Goal: Navigation & Orientation: Find specific page/section

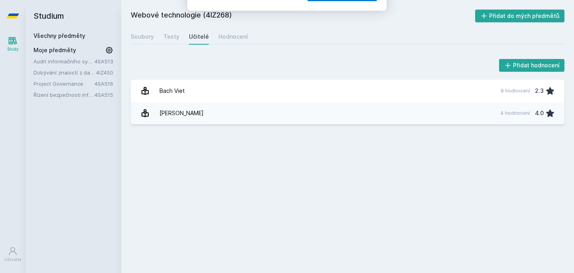
click at [285, 55] on button "Ne" at bounding box center [288, 51] width 29 height 20
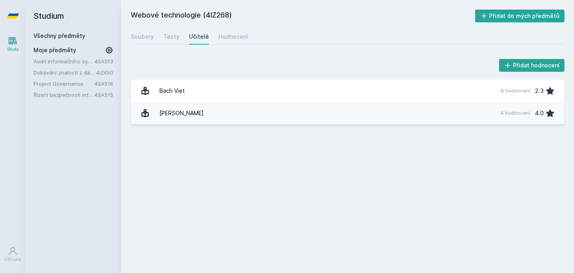
click at [70, 67] on div "Audit informačního systému 4SA513 Dobývání znalostí z databází 4IZ450 Project G…" at bounding box center [73, 77] width 80 height 41
click at [73, 72] on link "Dobývání znalostí z databází" at bounding box center [64, 73] width 63 height 8
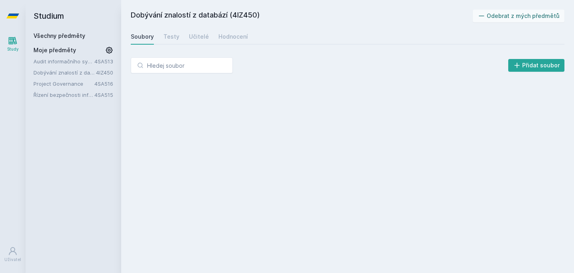
click at [75, 63] on link "Audit informačního systému" at bounding box center [63, 61] width 61 height 8
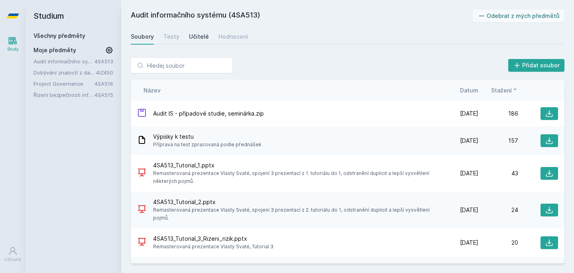
click at [197, 35] on div "Učitelé" at bounding box center [199, 37] width 20 height 8
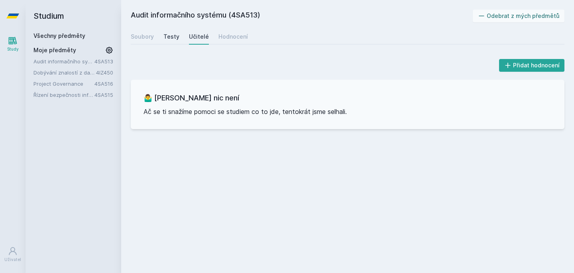
click at [176, 32] on link "Testy" at bounding box center [171, 37] width 16 height 16
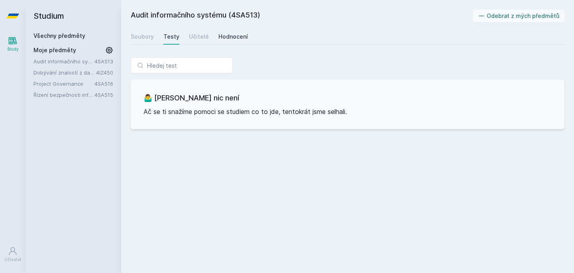
click at [233, 35] on div "Hodnocení" at bounding box center [232, 37] width 29 height 8
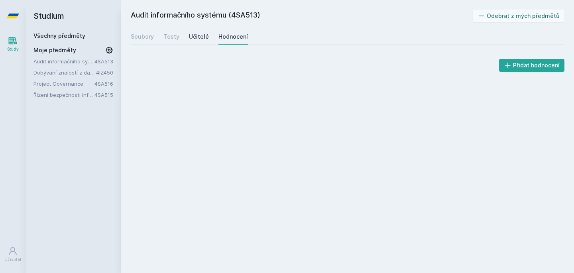
click at [203, 33] on div "Učitelé" at bounding box center [199, 37] width 20 height 8
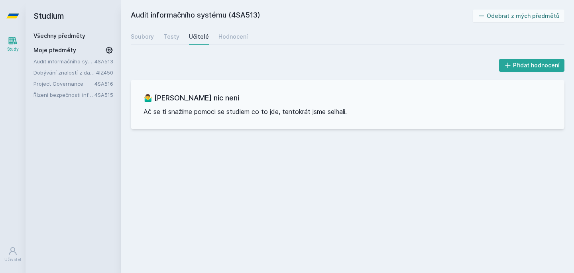
click at [73, 83] on link "Project Governance" at bounding box center [63, 84] width 61 height 8
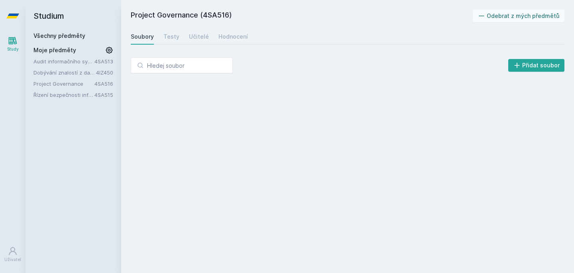
click at [199, 43] on div "Soubory Testy Učitelé Hodnocení" at bounding box center [348, 37] width 434 height 16
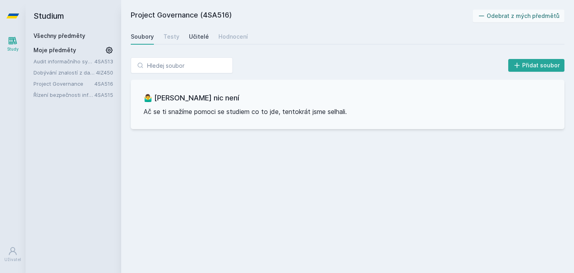
click at [197, 36] on div "Učitelé" at bounding box center [199, 37] width 20 height 8
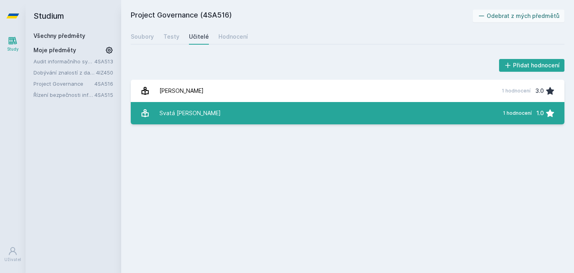
click at [193, 114] on link "Svatá [PERSON_NAME] 1 hodnocení 1.0" at bounding box center [348, 113] width 434 height 22
